Goal: Information Seeking & Learning: Learn about a topic

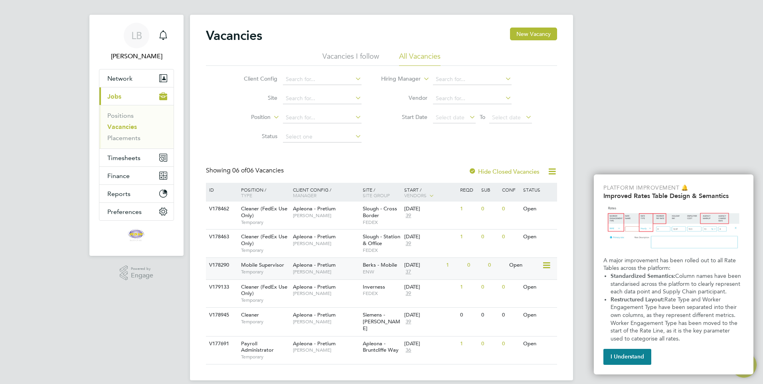
scroll to position [10, 0]
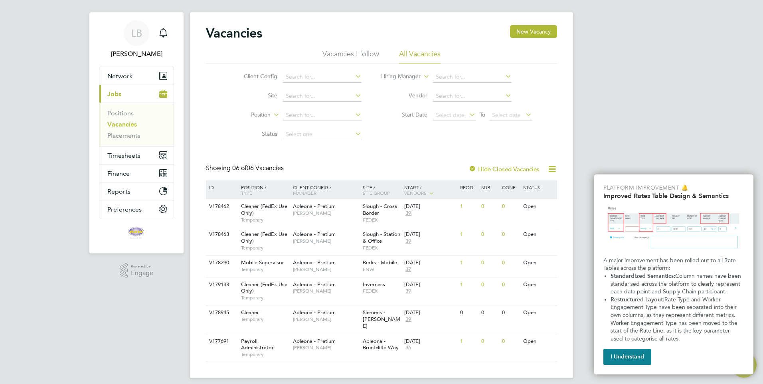
click at [123, 127] on link "Vacancies" at bounding box center [122, 124] width 30 height 8
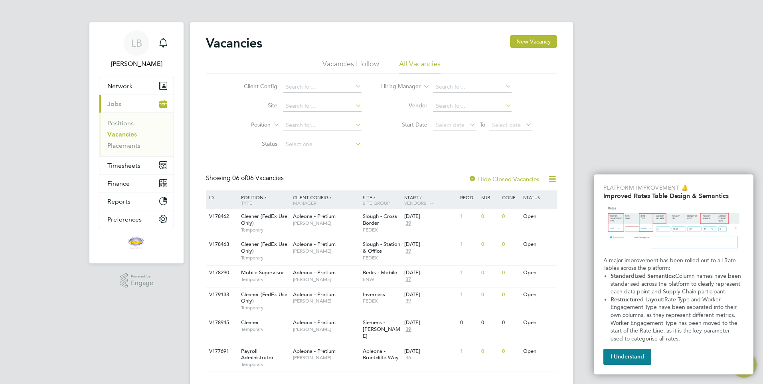
click at [122, 136] on link "Vacancies" at bounding box center [122, 134] width 30 height 8
click at [119, 126] on link "Positions" at bounding box center [120, 123] width 26 height 8
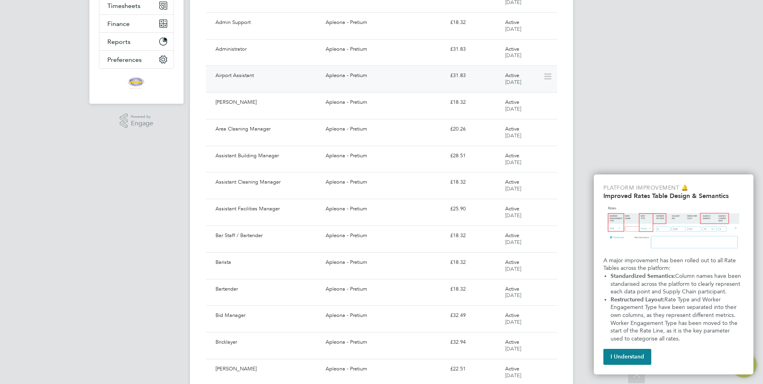
scroll to position [199, 0]
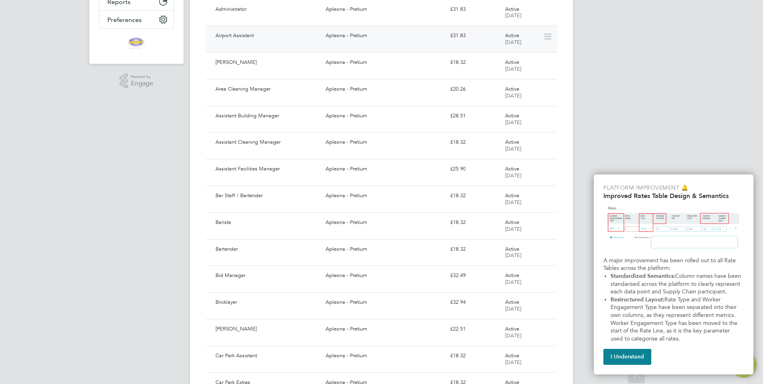
click at [370, 229] on div "Barista Apleona - Pretium £18.32 Active 05 Apr 2023" at bounding box center [381, 225] width 351 height 27
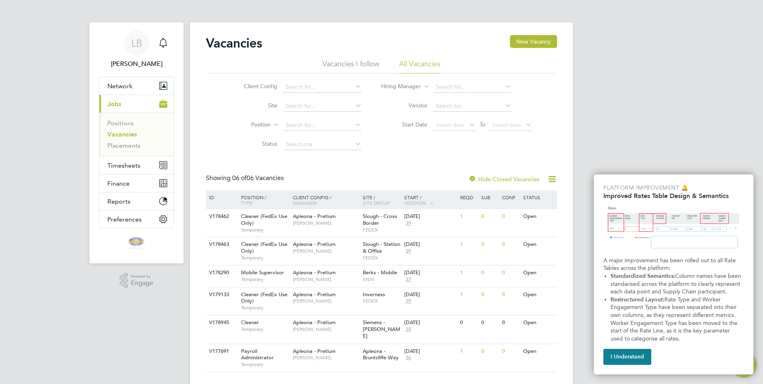
click at [129, 127] on li "Positions" at bounding box center [137, 124] width 60 height 11
click at [115, 122] on link "Positions" at bounding box center [120, 123] width 26 height 8
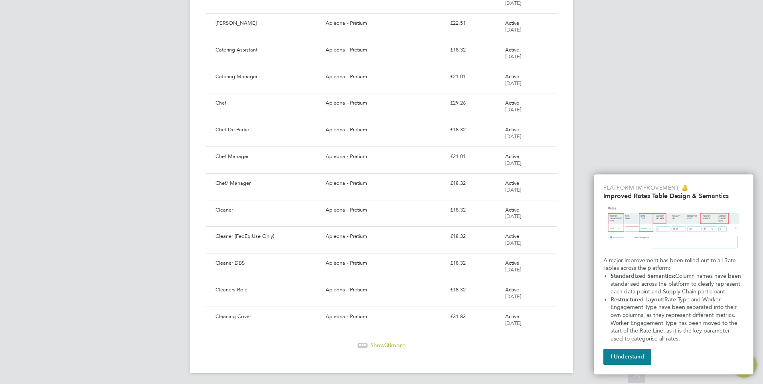
scroll to position [613, 0]
click at [372, 341] on span "Show 30 more" at bounding box center [387, 343] width 35 height 8
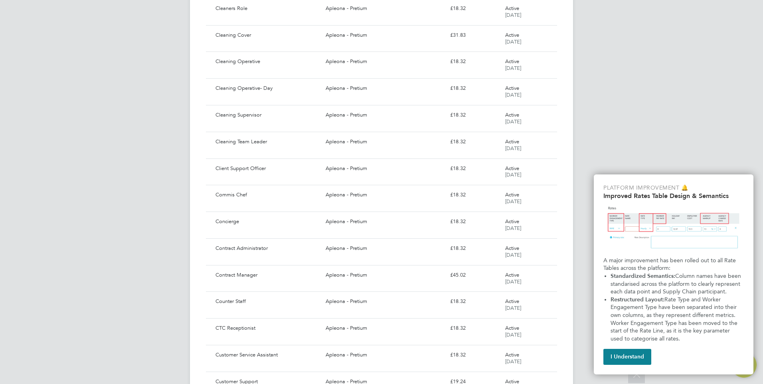
scroll to position [1052, 0]
click at [352, 224] on div "Apleona - Pretium" at bounding box center [384, 221] width 124 height 13
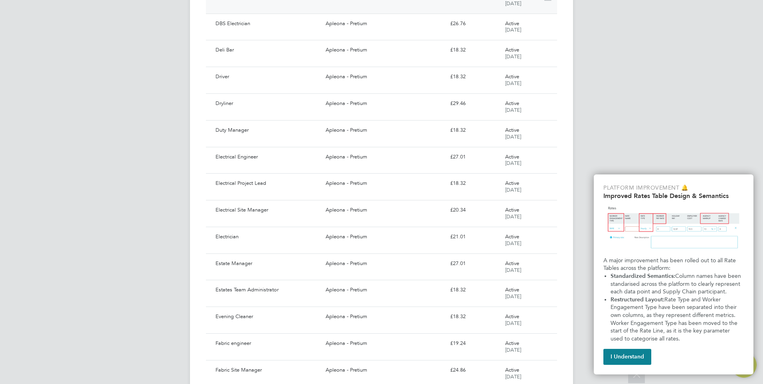
scroll to position [1291, 0]
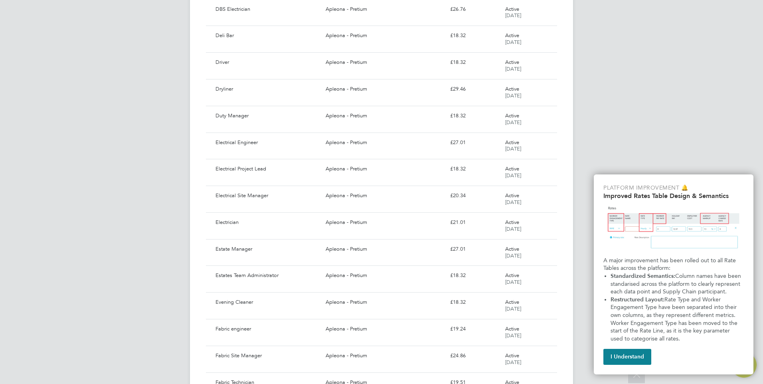
click at [327, 229] on div "Electrician Apleona - Pretium £21.01 Active 08 Apr 2025" at bounding box center [381, 225] width 351 height 27
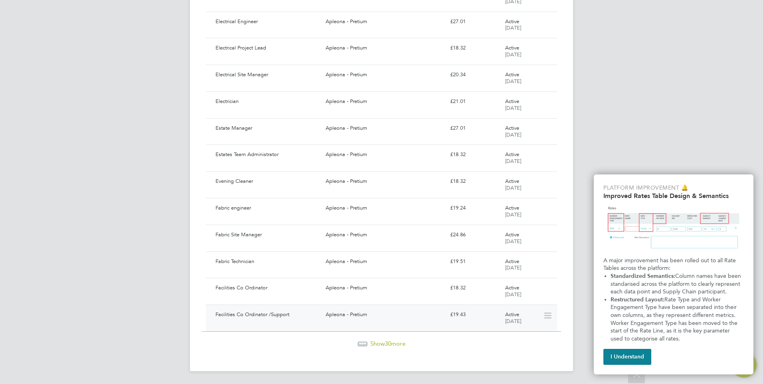
click at [340, 311] on div "Apleona - Pretium" at bounding box center [384, 314] width 124 height 13
click at [371, 342] on span "Show 30 more" at bounding box center [387, 343] width 35 height 8
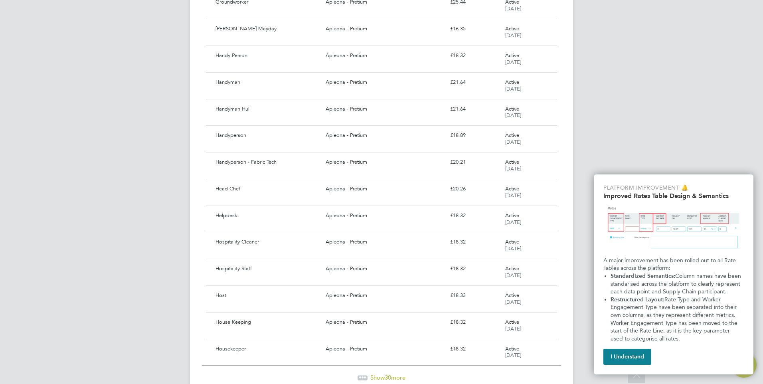
scroll to position [2210, 0]
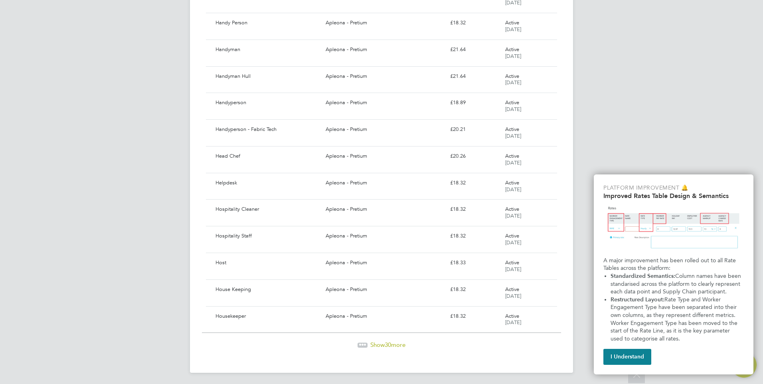
click at [380, 344] on span "Show 30 more" at bounding box center [387, 345] width 35 height 8
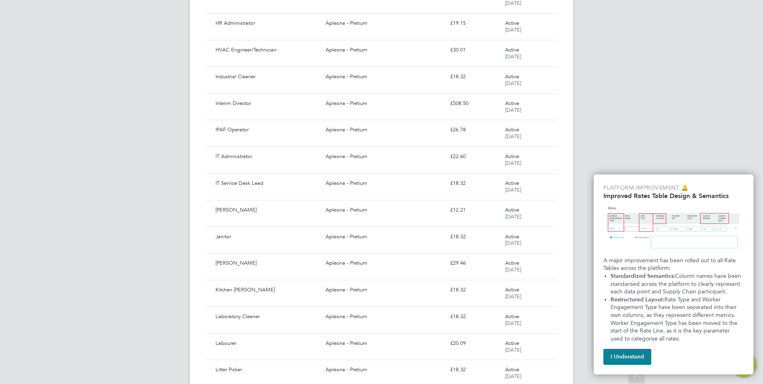
scroll to position [2609, 0]
click at [346, 272] on div "Labourer Apleona - Pretium £20.09 Active 08 Apr 2025" at bounding box center [381, 266] width 351 height 27
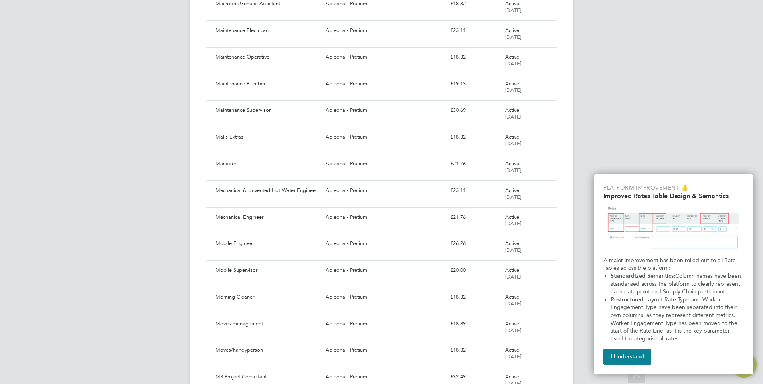
scroll to position [2968, 0]
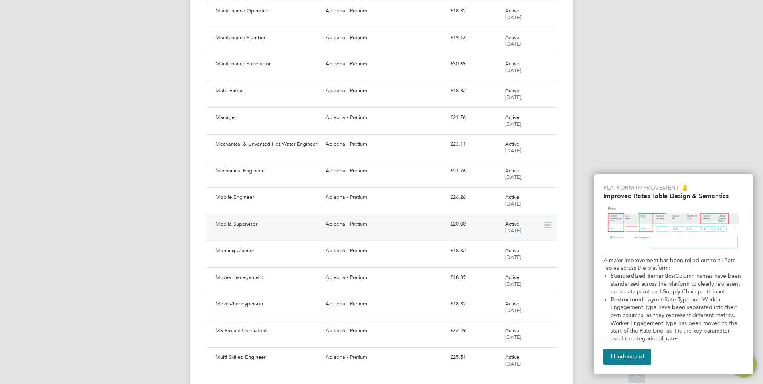
click at [412, 230] on div "Apleona - Pretium" at bounding box center [384, 223] width 124 height 13
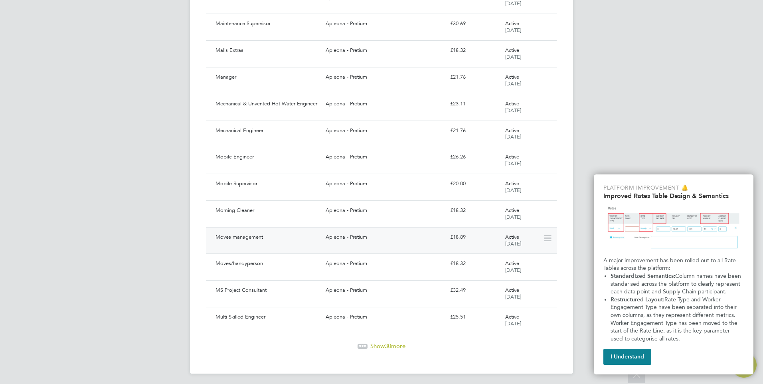
scroll to position [3010, 0]
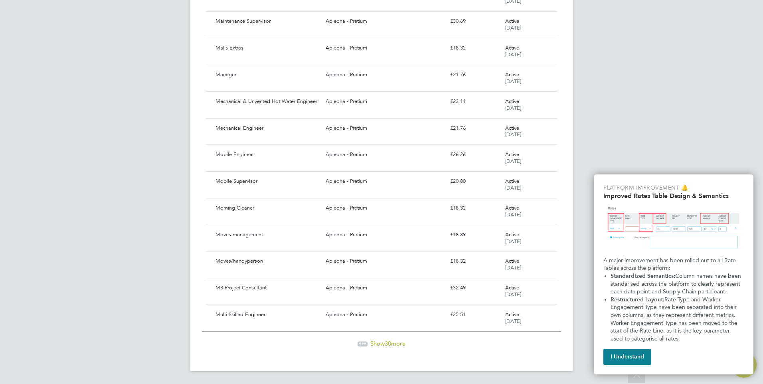
click at [392, 343] on span "Show 30 more" at bounding box center [387, 343] width 35 height 8
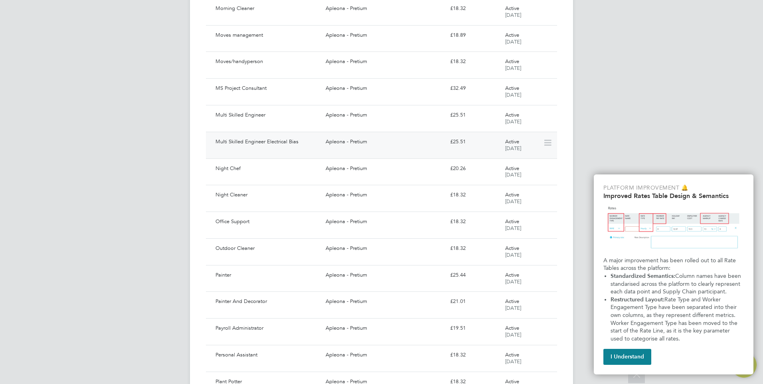
scroll to position [3250, 0]
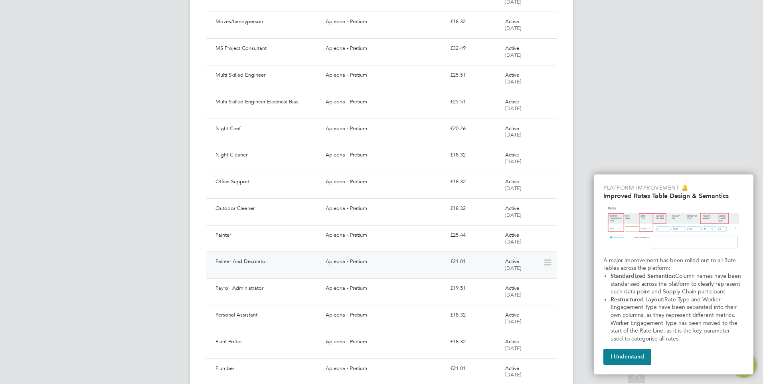
click at [394, 255] on div "Apleona - Pretium" at bounding box center [384, 261] width 124 height 13
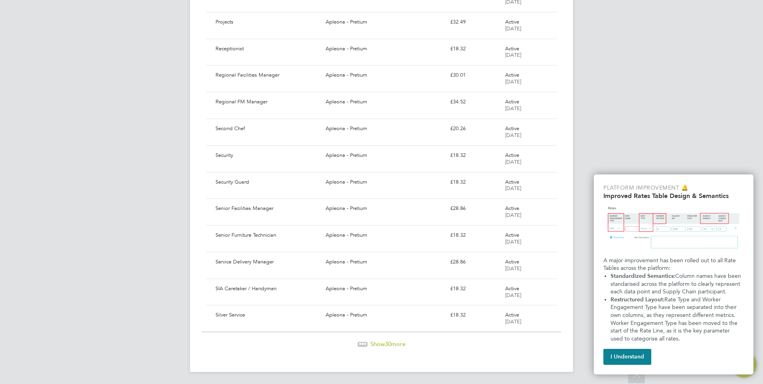
scroll to position [3810, 0]
click at [392, 346] on span "Show 30 more" at bounding box center [387, 343] width 35 height 8
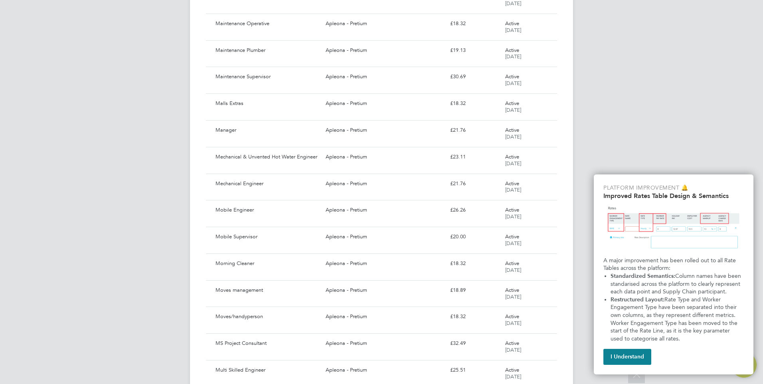
scroll to position [2830, 0]
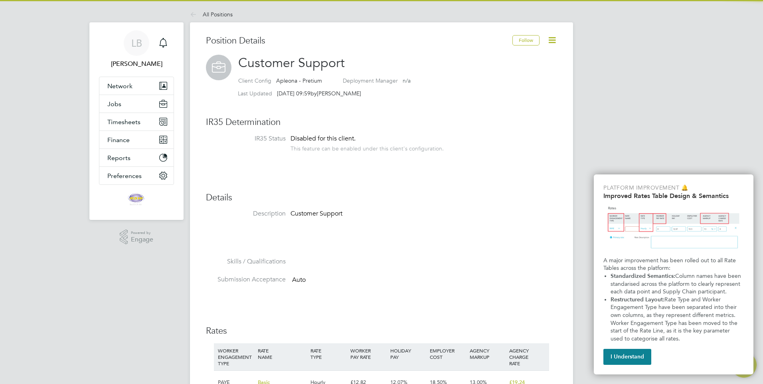
scroll to position [160, 0]
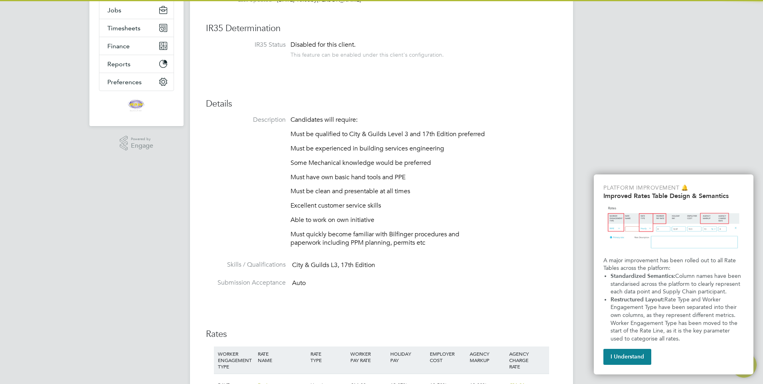
scroll to position [199, 0]
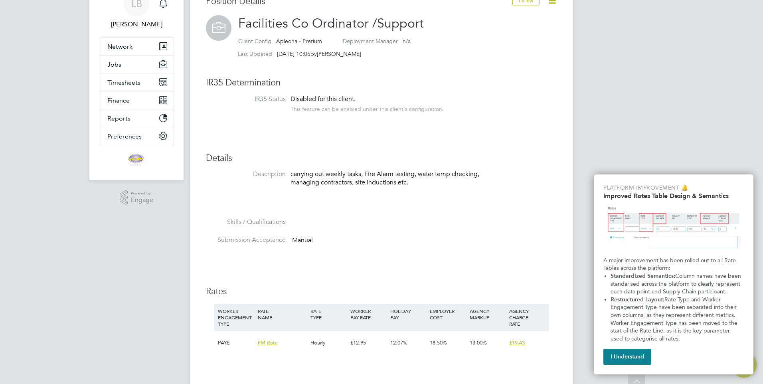
scroll to position [40, 0]
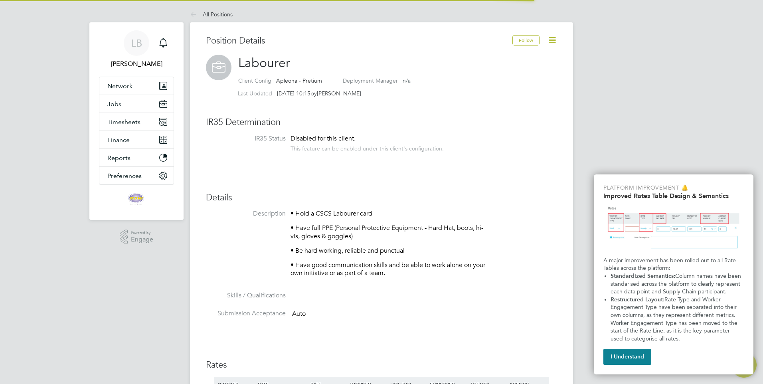
scroll to position [120, 0]
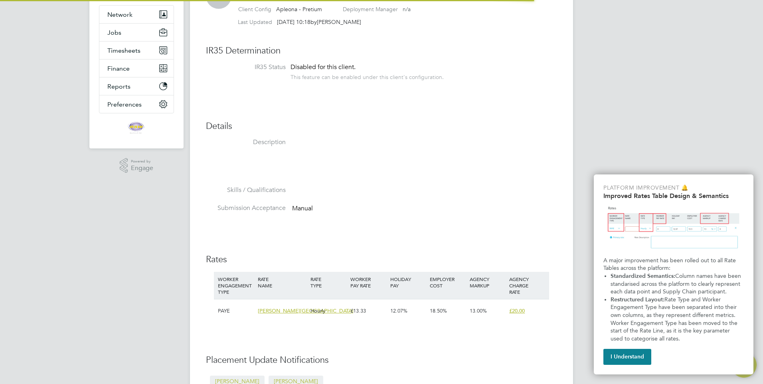
scroll to position [80, 0]
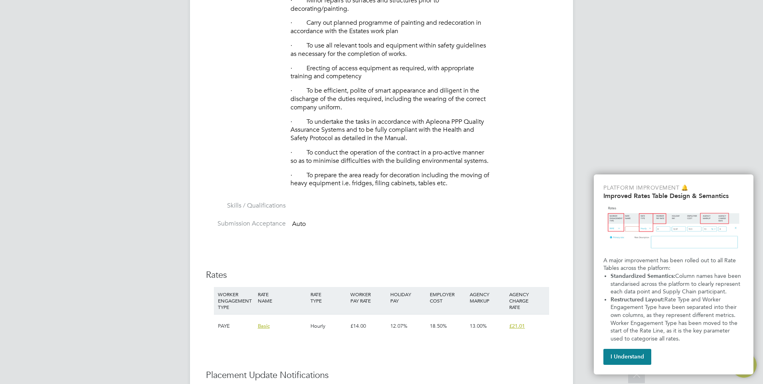
scroll to position [319, 0]
